Goal: Task Accomplishment & Management: Manage account settings

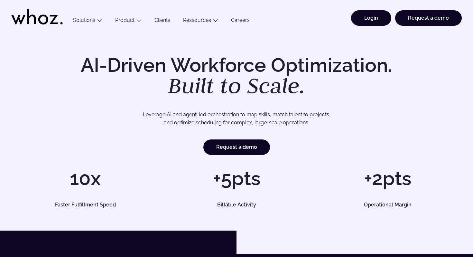
click at [376, 13] on link "Login" at bounding box center [371, 17] width 40 height 15
click at [363, 26] on li "Login" at bounding box center [369, 21] width 44 height 22
click at [368, 15] on link "Login" at bounding box center [371, 17] width 40 height 15
